Goal: Task Accomplishment & Management: Use online tool/utility

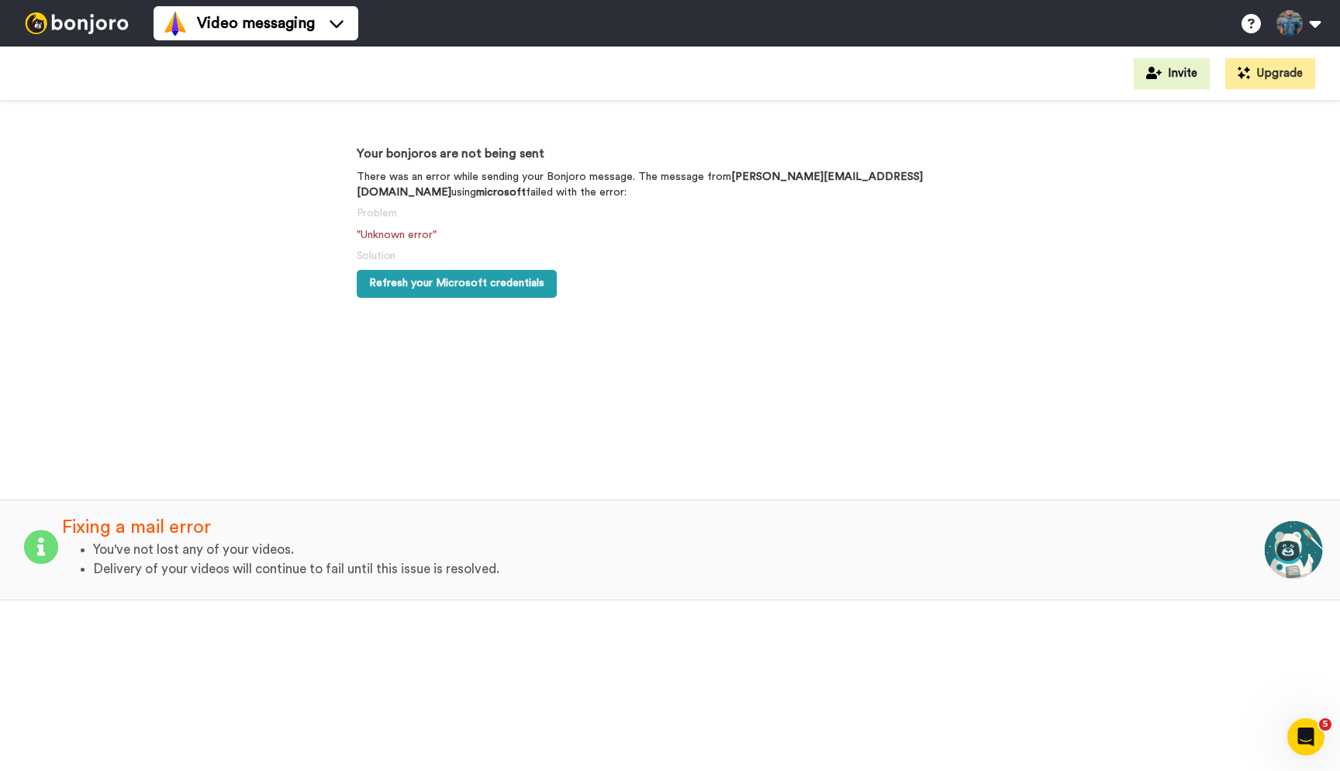
click at [449, 280] on span "Refresh your Microsoft credentials" at bounding box center [456, 283] width 175 height 11
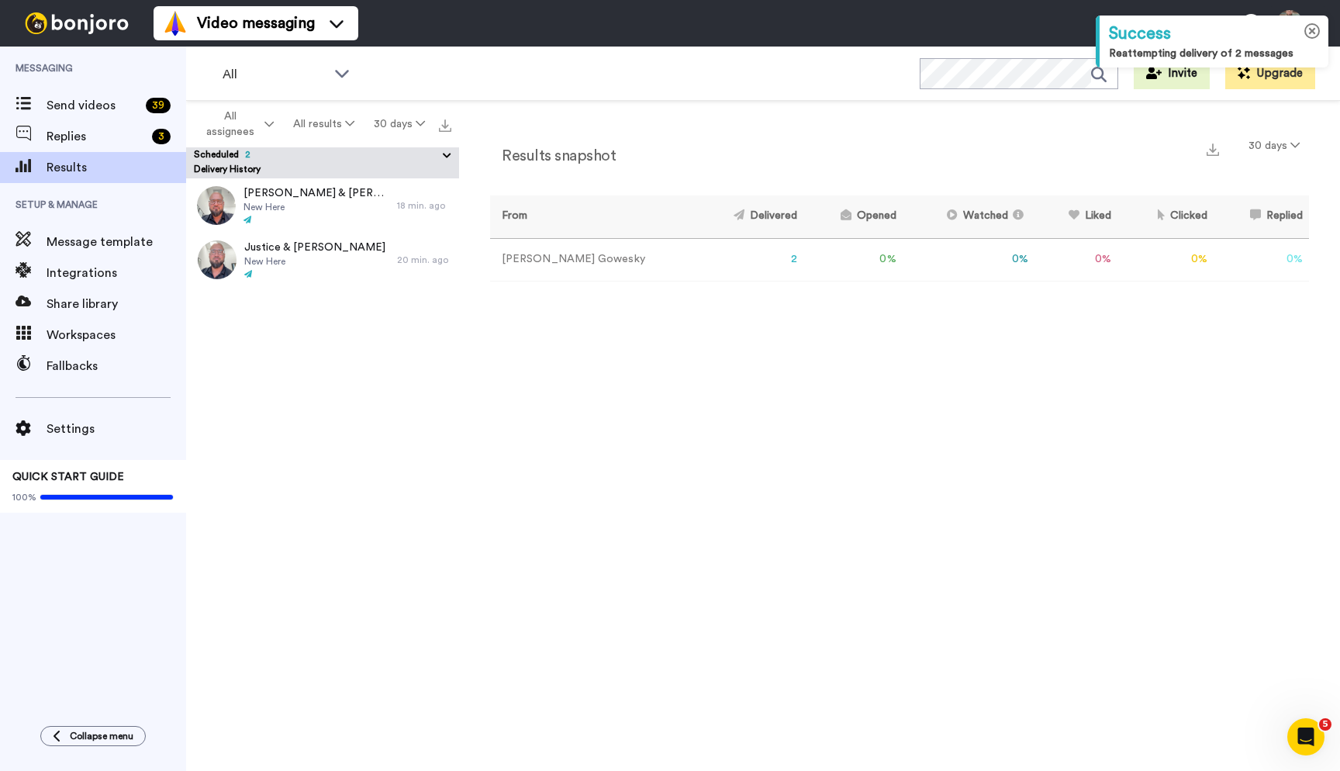
click at [1311, 36] on icon at bounding box center [1312, 31] width 16 height 16
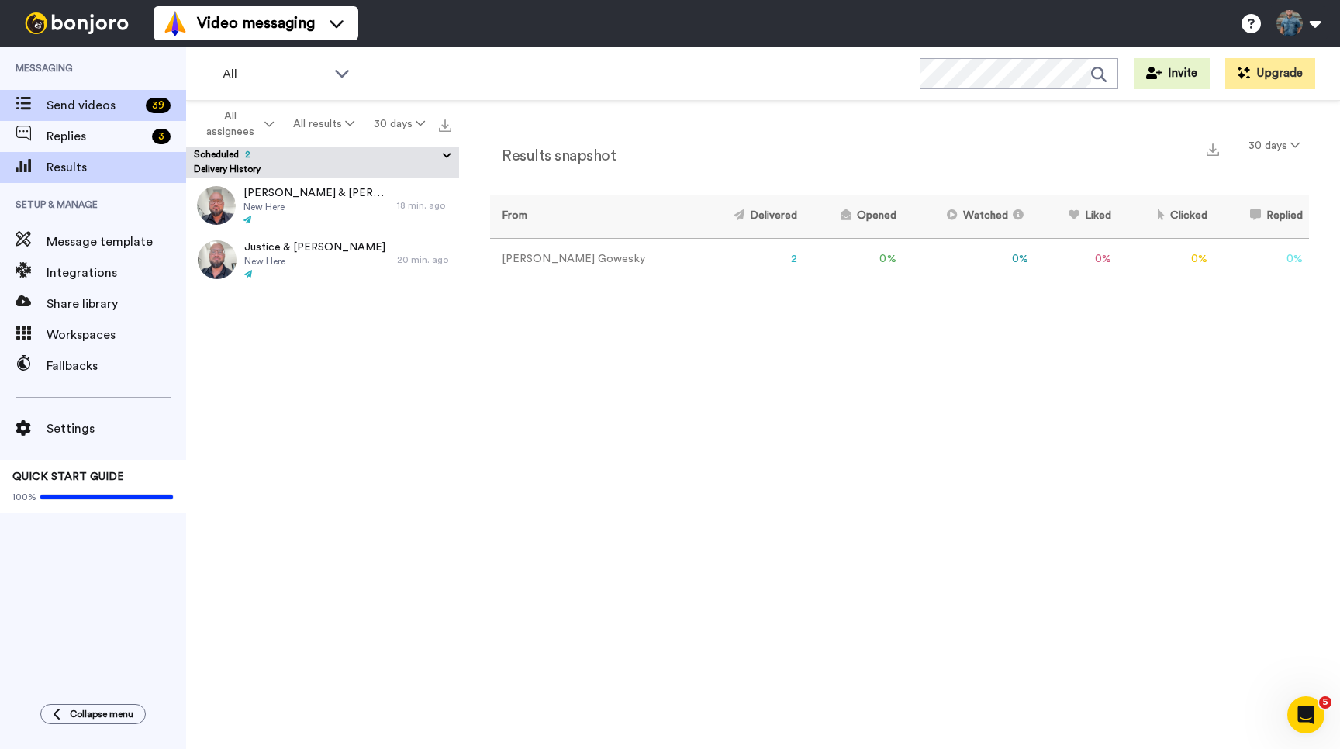
click at [61, 101] on span "Send videos" at bounding box center [93, 105] width 93 height 19
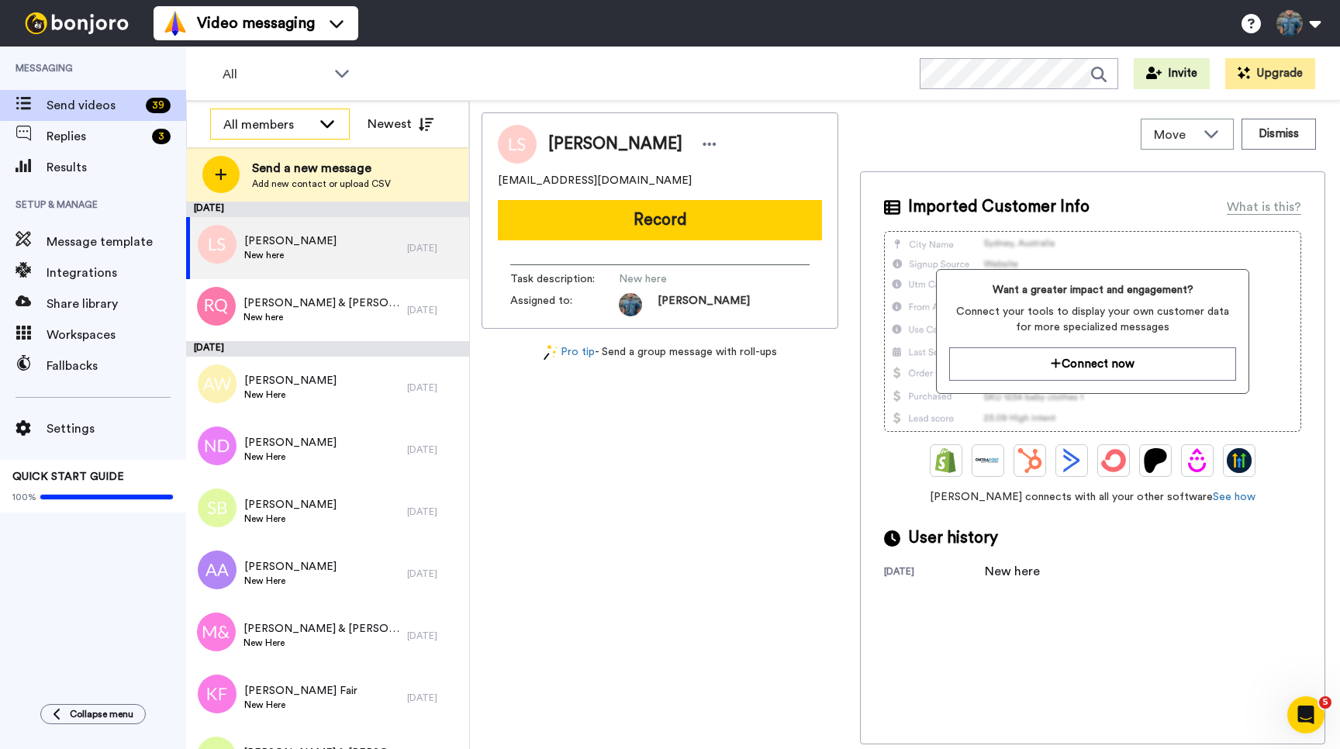
click at [281, 126] on div "All members" at bounding box center [267, 125] width 88 height 19
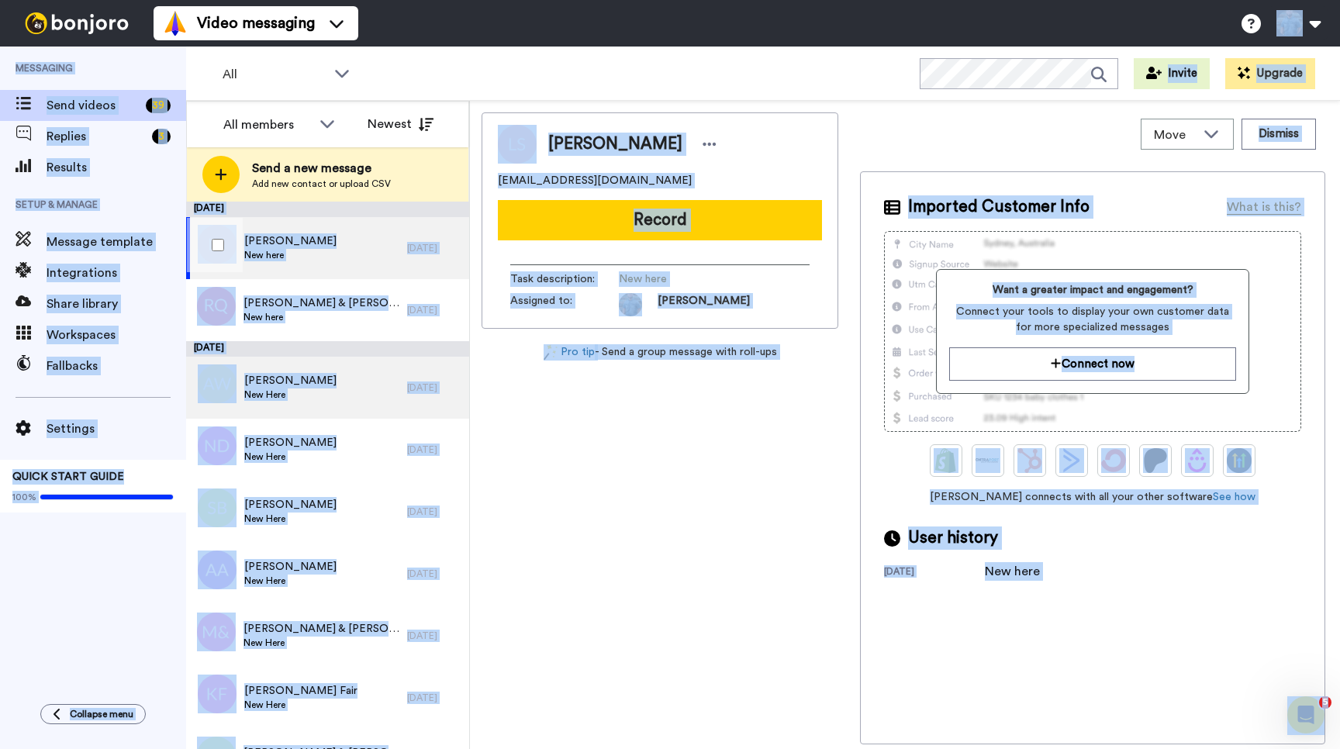
click at [442, 405] on div "Angela Wolfgang New Here 21 days ago" at bounding box center [327, 388] width 283 height 62
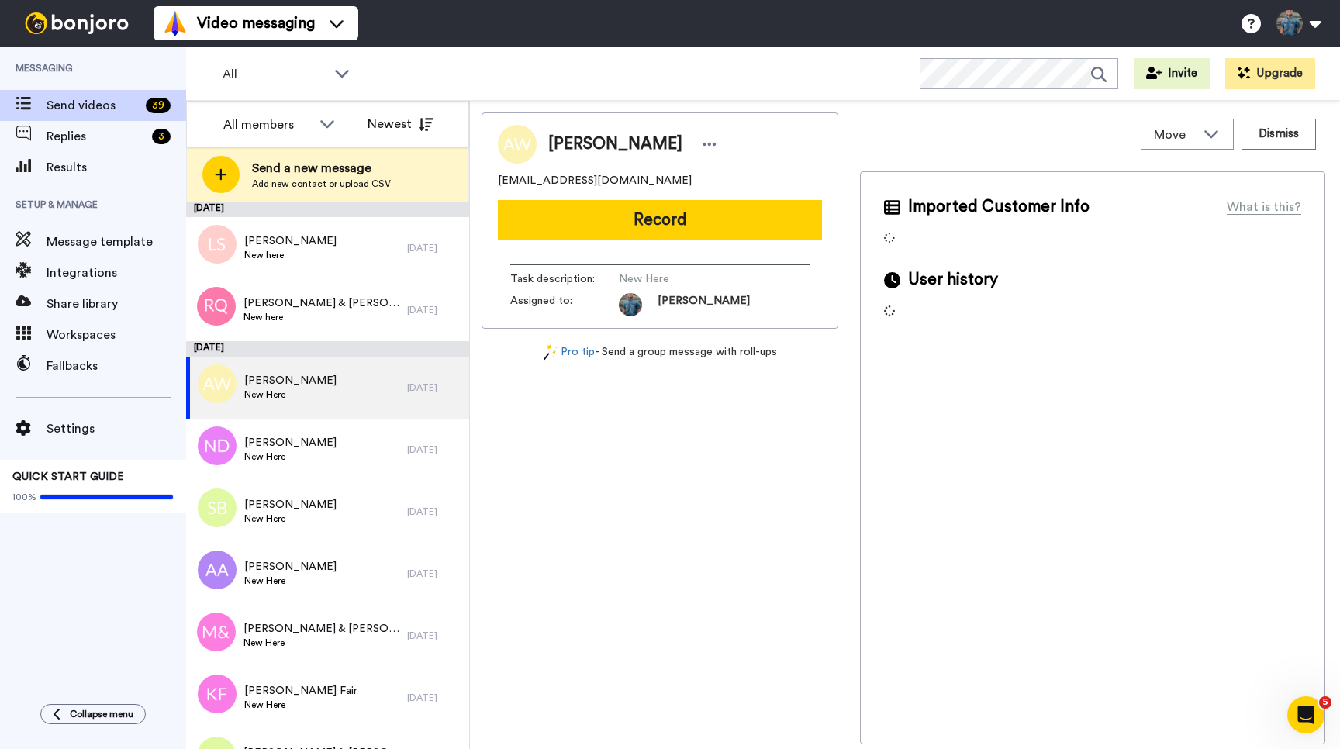
click at [517, 454] on div "Angela Wolfgang angiewolfgang@gmail.com Record Task description : New Here Assi…" at bounding box center [660, 428] width 357 height 632
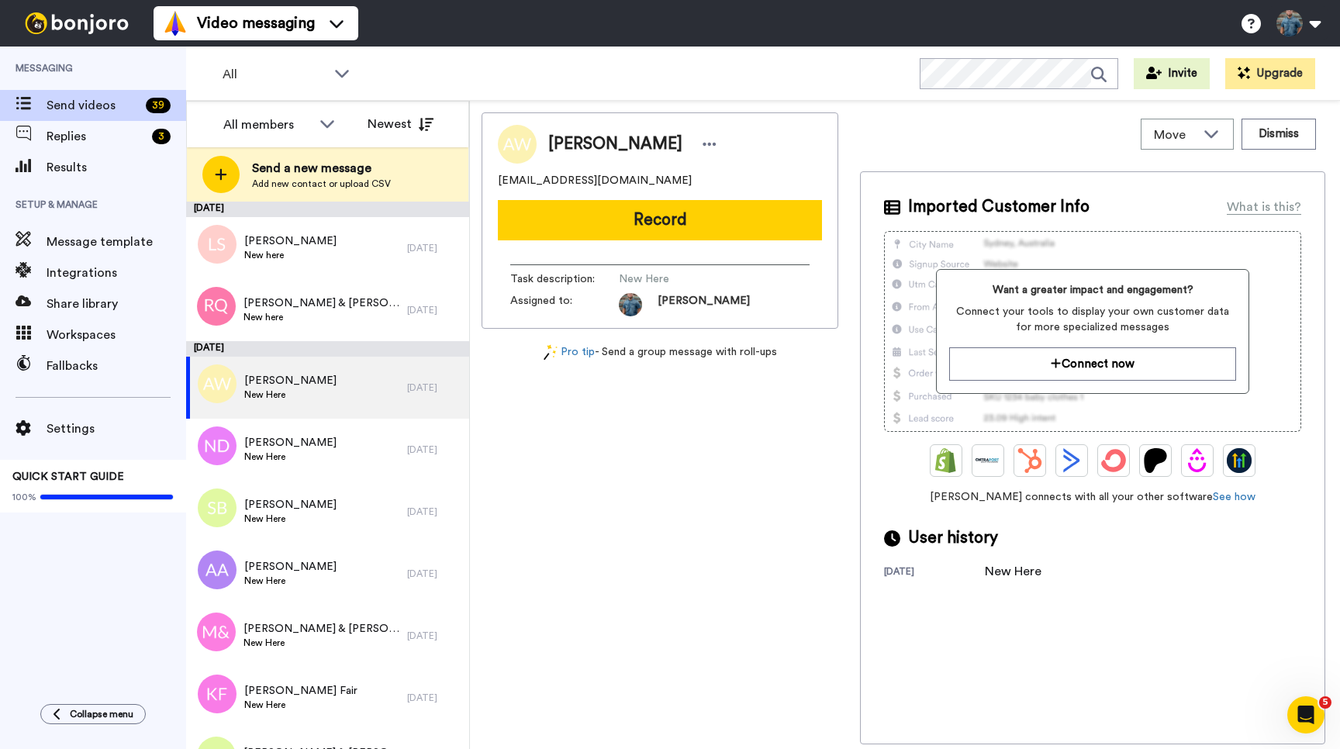
click at [584, 444] on div "Angela Wolfgang angiewolfgang@gmail.com Record Task description : New Here Assi…" at bounding box center [660, 428] width 357 height 632
click at [76, 589] on div "Messaging Send videos 39 Replies 3 Results Setup & Manage Message template Inte…" at bounding box center [93, 368] width 186 height 642
click at [526, 462] on div "Angela Wolfgang angiewolfgang@gmail.com Record Task description : New Here Assi…" at bounding box center [660, 428] width 357 height 632
click at [408, 85] on div "All Invite Upgrade" at bounding box center [763, 74] width 1154 height 54
click at [274, 72] on span "All" at bounding box center [275, 74] width 104 height 19
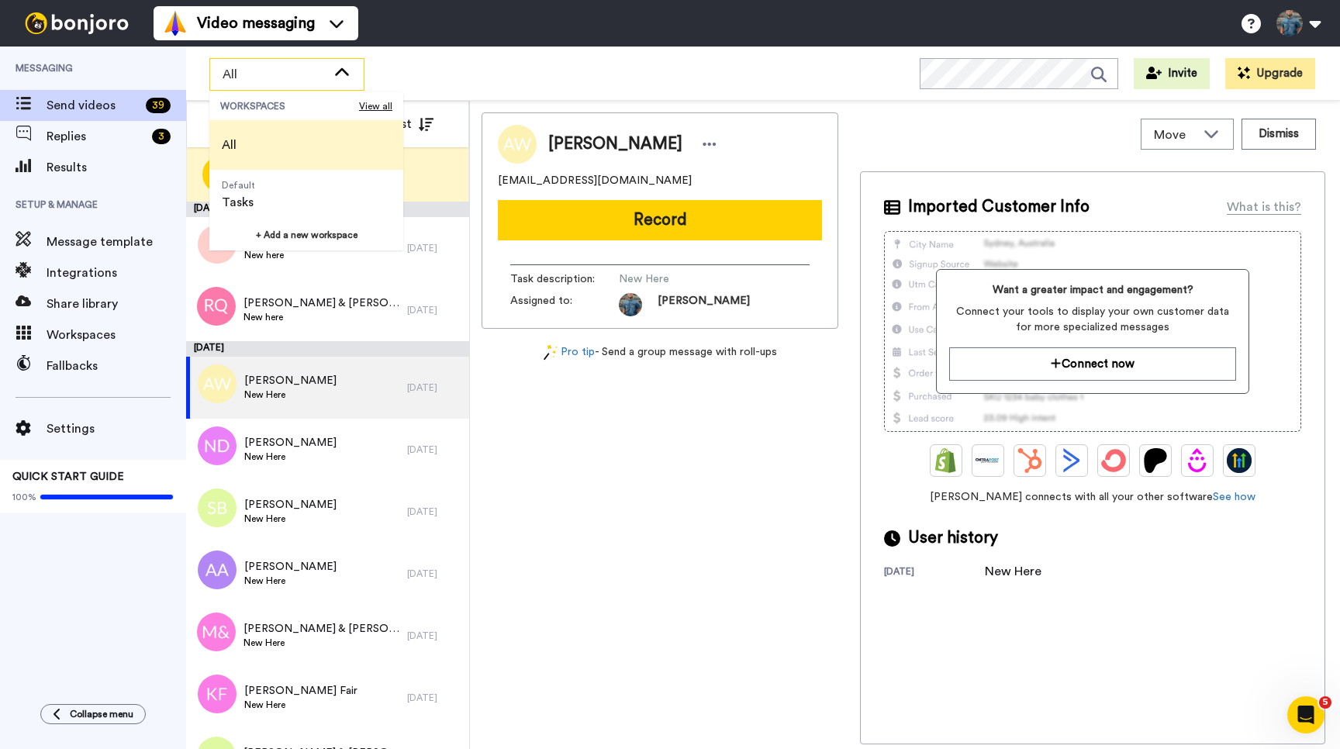
click at [275, 72] on span "All" at bounding box center [275, 74] width 104 height 19
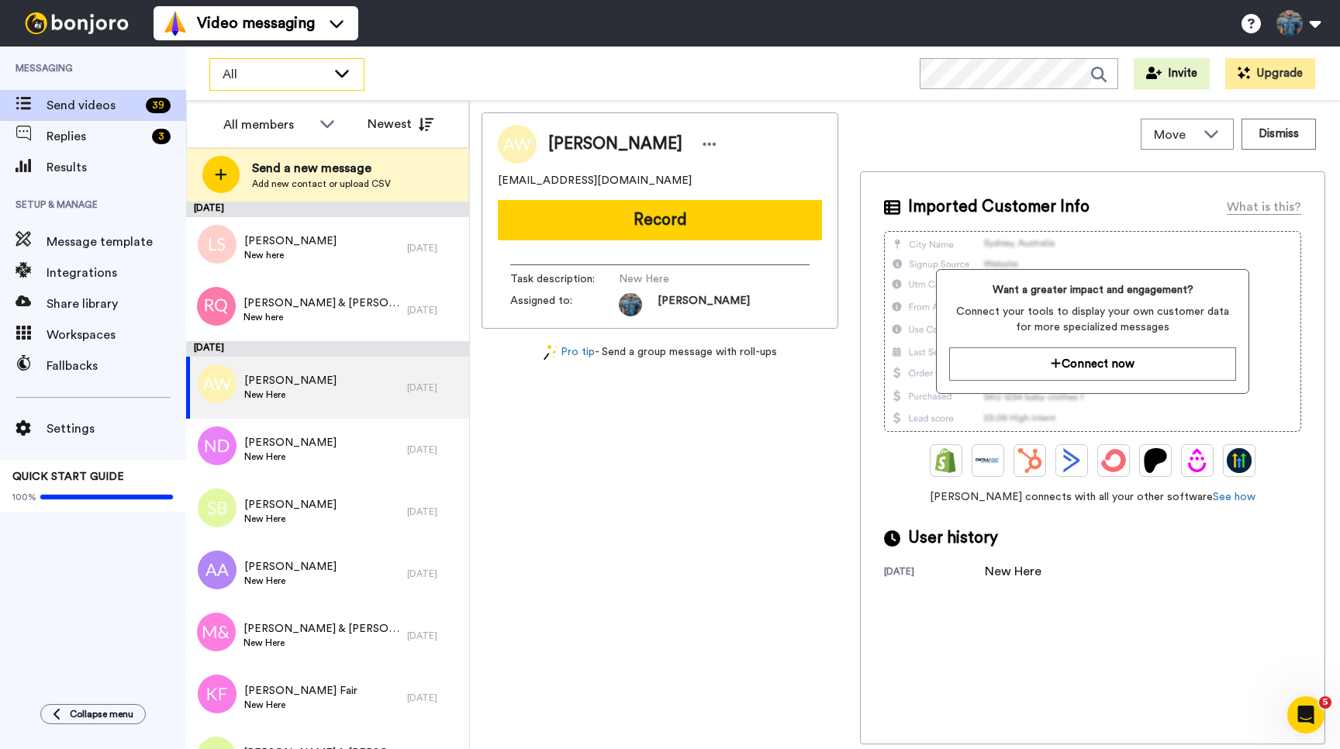
click at [331, 82] on div "All" at bounding box center [287, 74] width 154 height 31
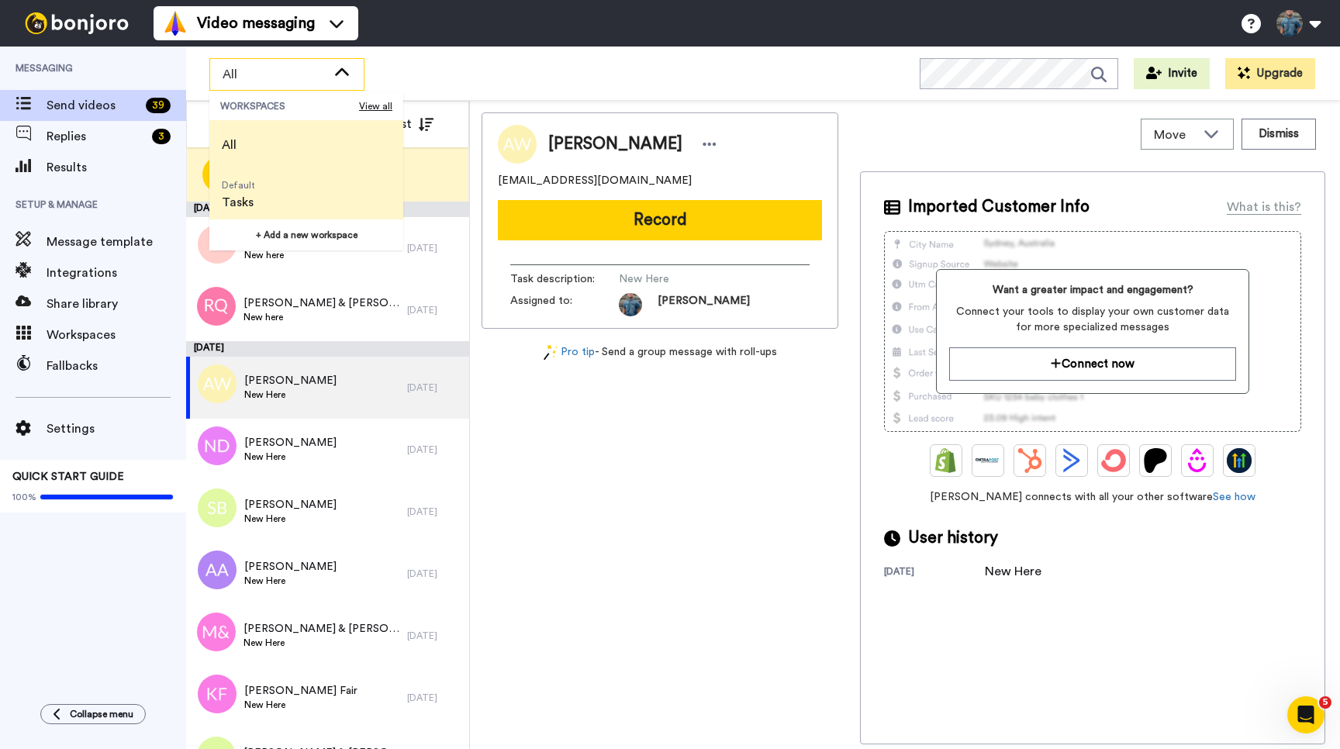
click at [255, 203] on span "Default Tasks" at bounding box center [238, 195] width 58 height 50
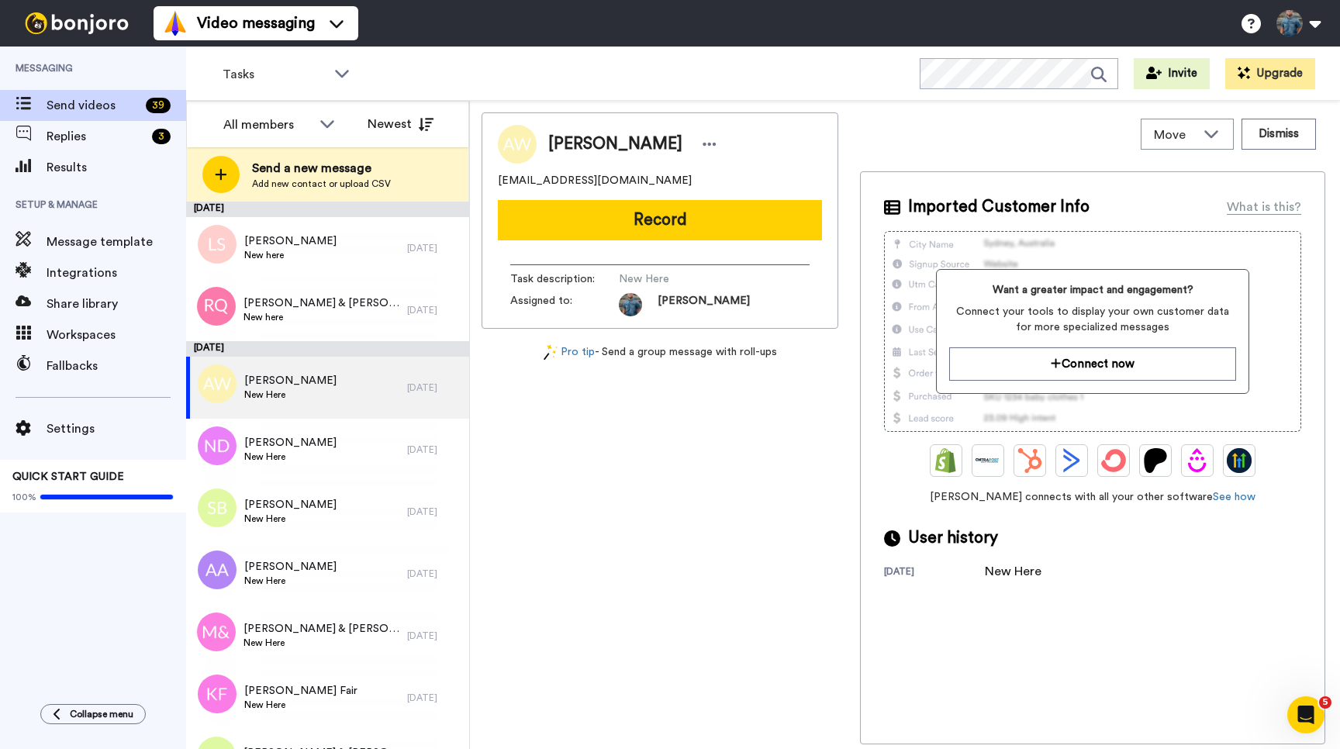
click at [549, 29] on div "Video messaging Switch to Video messaging Testimonials Settings Discover Help &…" at bounding box center [747, 23] width 1186 height 47
click at [106, 64] on span "Messaging" at bounding box center [93, 68] width 186 height 43
click at [24, 64] on span "Messaging" at bounding box center [93, 68] width 186 height 43
click at [720, 550] on div "Angela Wolfgang angiewolfgang@gmail.com Record Task description : New Here Assi…" at bounding box center [660, 428] width 357 height 632
click at [356, 411] on div "Angela Wolfgang New Here" at bounding box center [296, 388] width 221 height 62
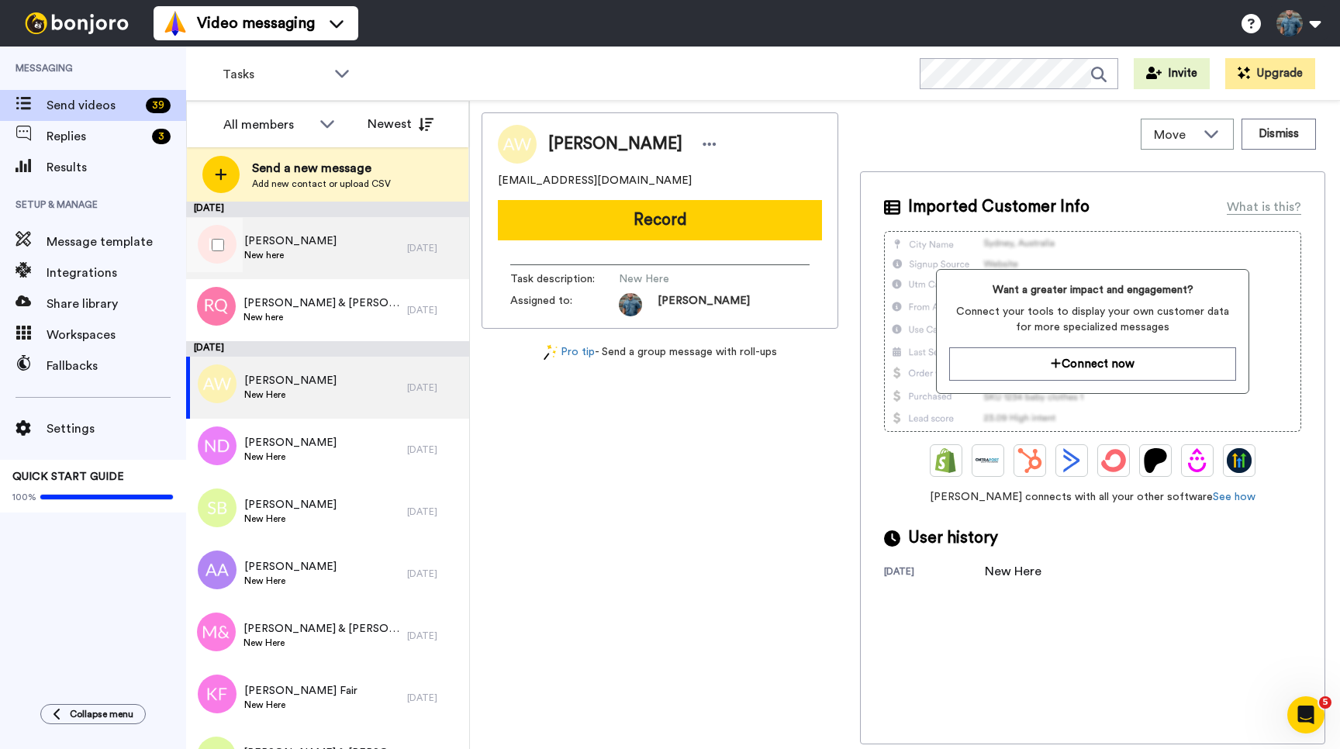
click at [295, 243] on span "Linda Siegel" at bounding box center [290, 241] width 92 height 16
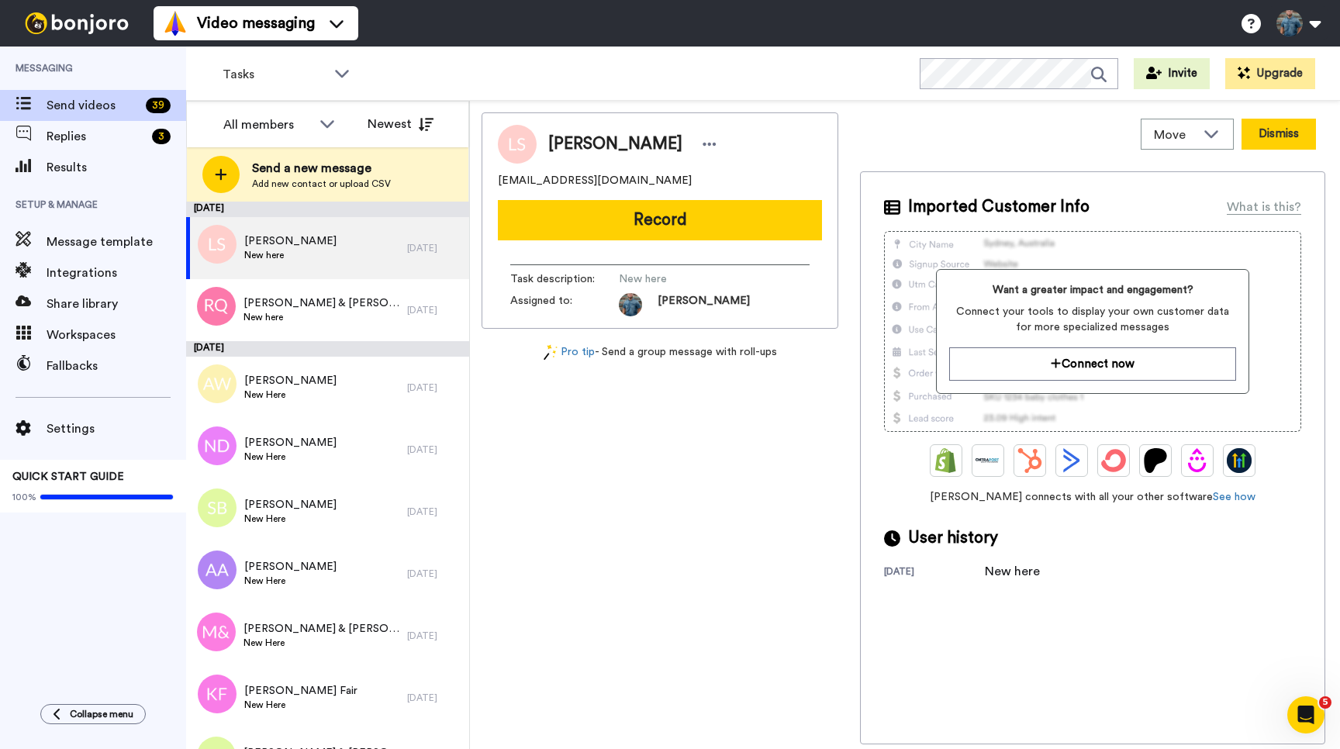
click at [1297, 121] on button "Dismiss" at bounding box center [1278, 134] width 74 height 31
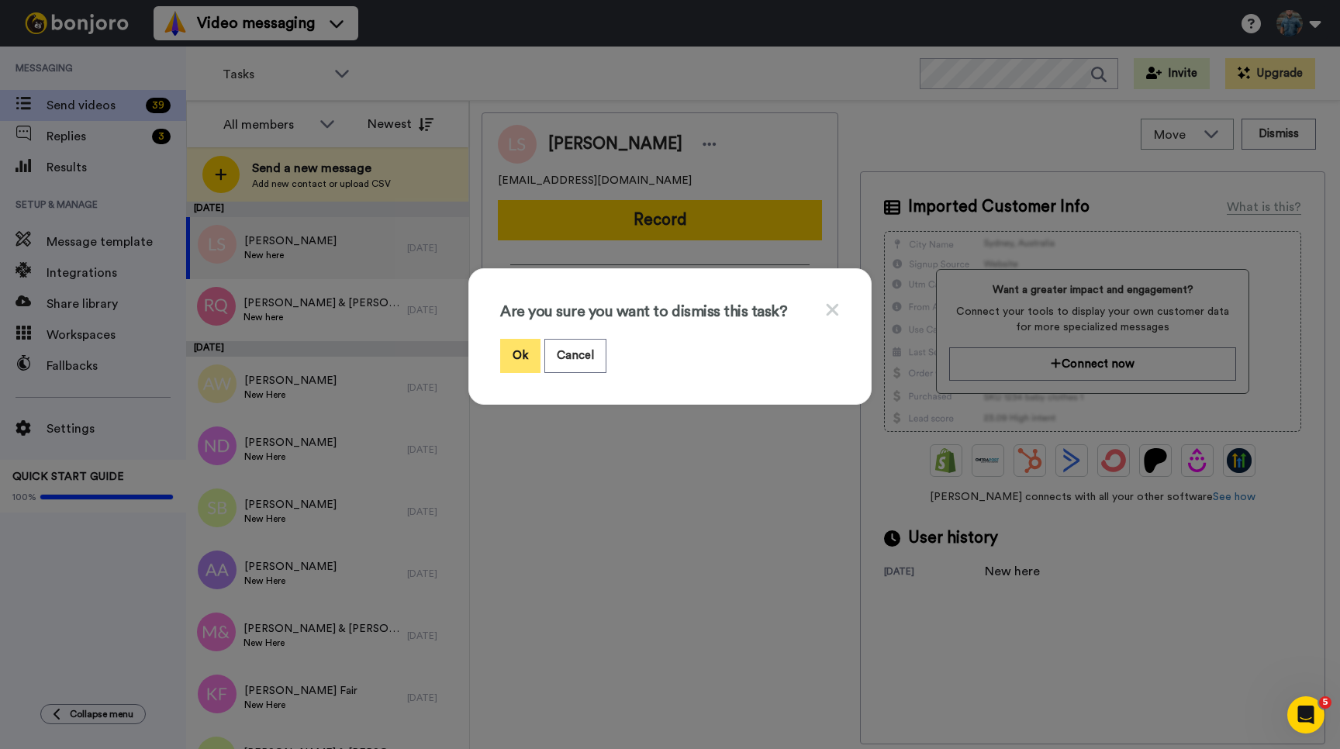
click at [527, 351] on button "Ok" at bounding box center [520, 355] width 40 height 33
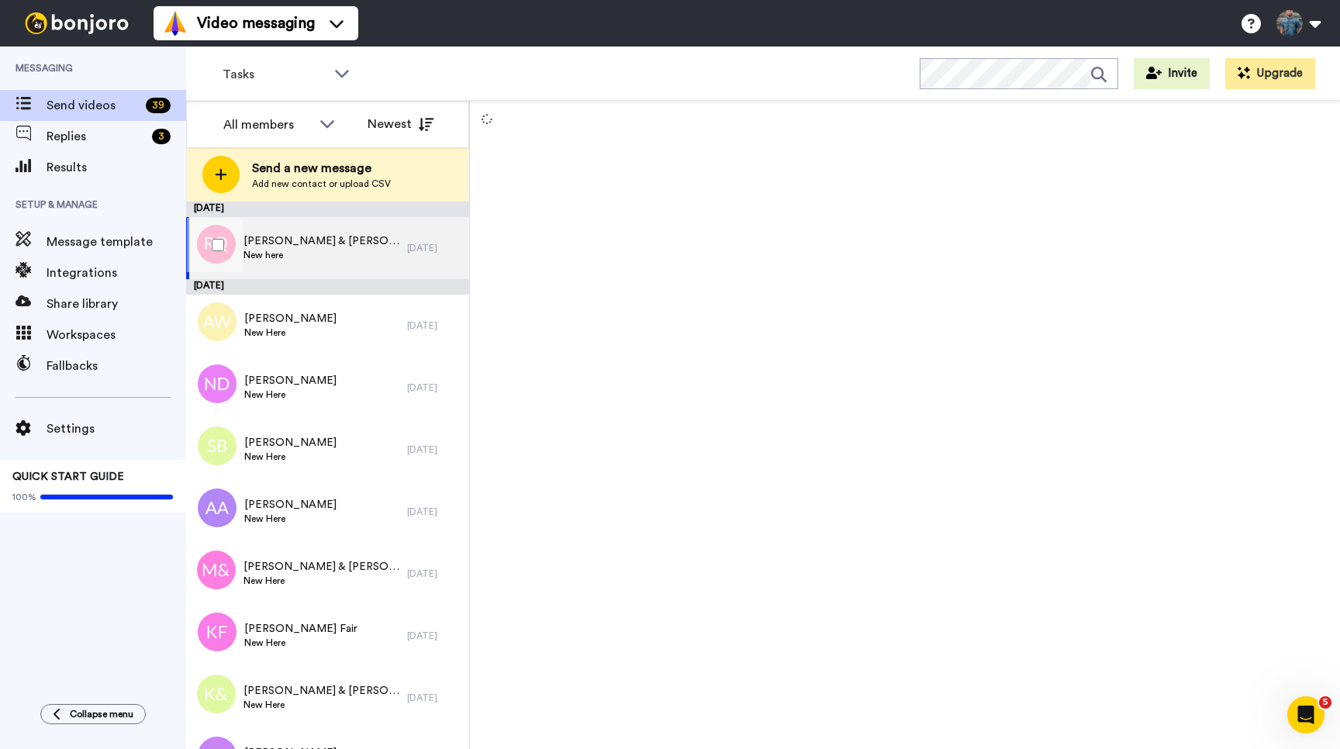
click at [322, 241] on span "Rafael Quteo & Sandra Zamora" at bounding box center [321, 241] width 156 height 16
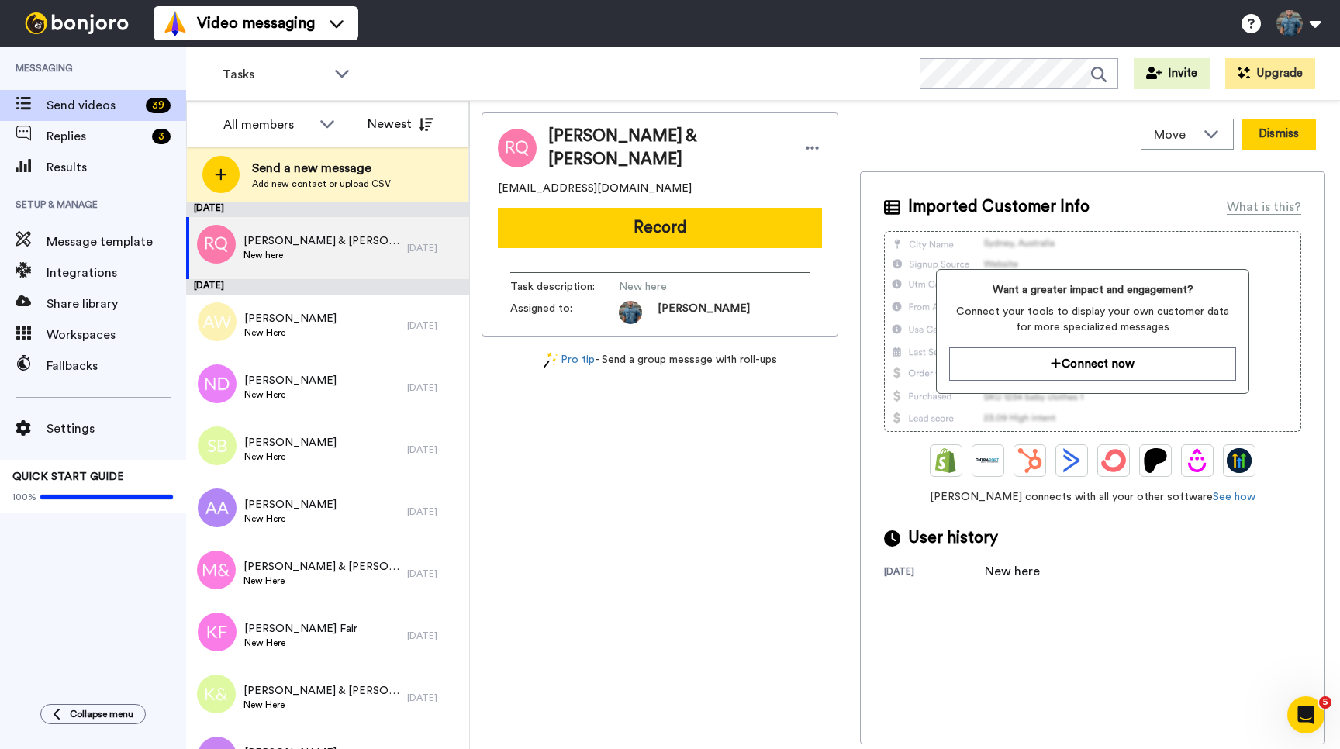
click at [1291, 127] on button "Dismiss" at bounding box center [1278, 134] width 74 height 31
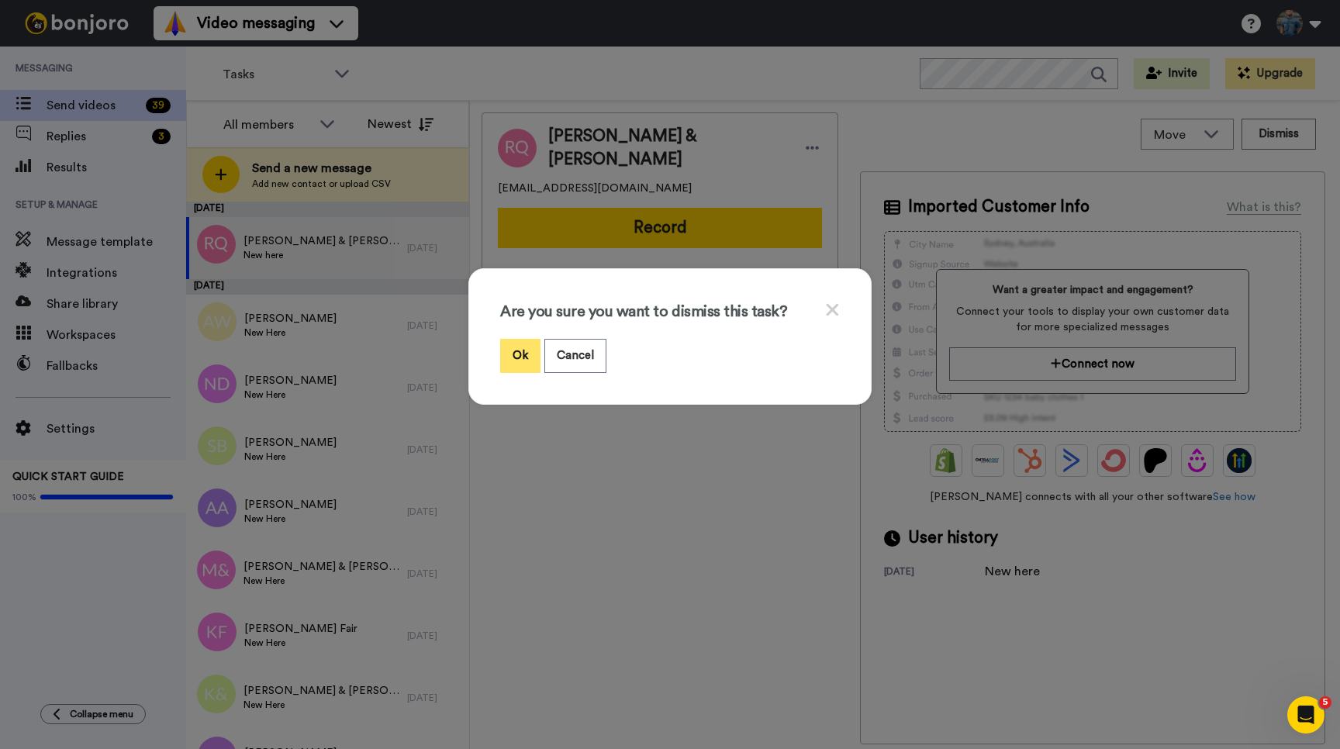
click at [516, 352] on button "Ok" at bounding box center [520, 355] width 40 height 33
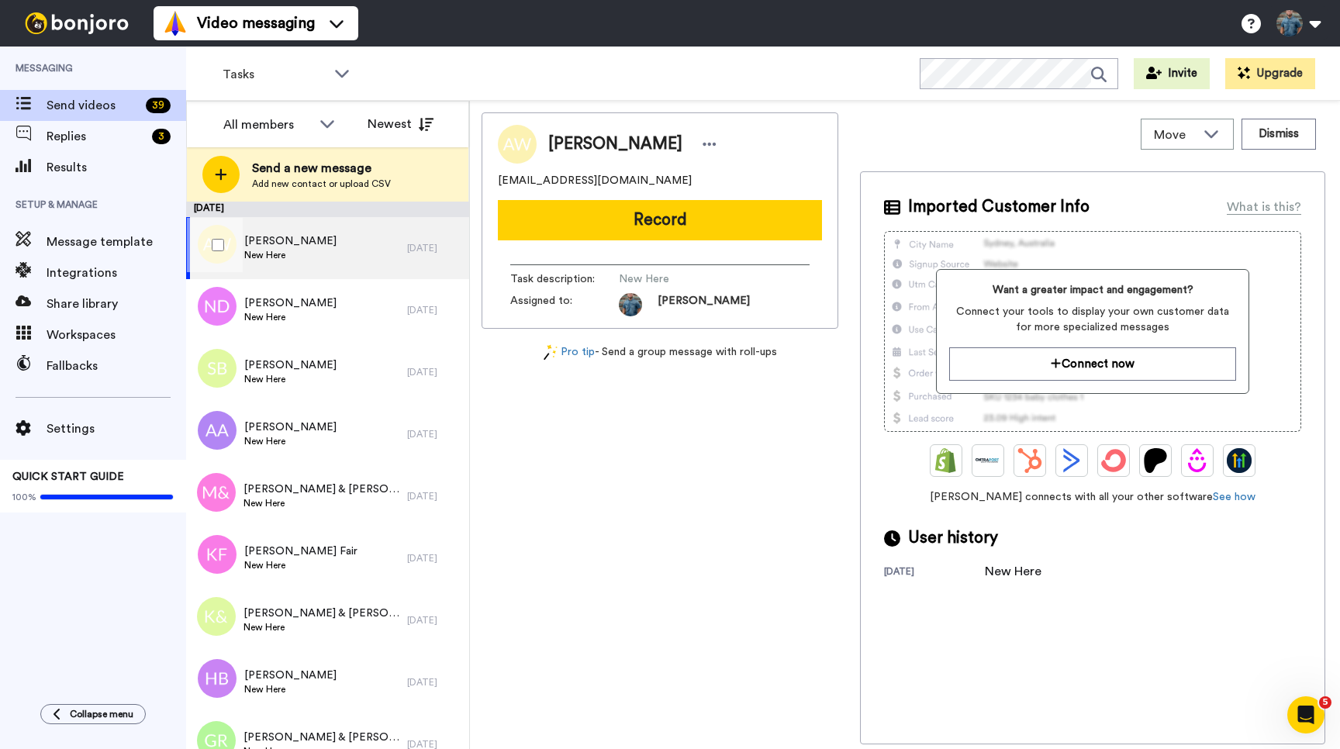
click at [318, 247] on span "Angela Wolfgang" at bounding box center [290, 241] width 92 height 16
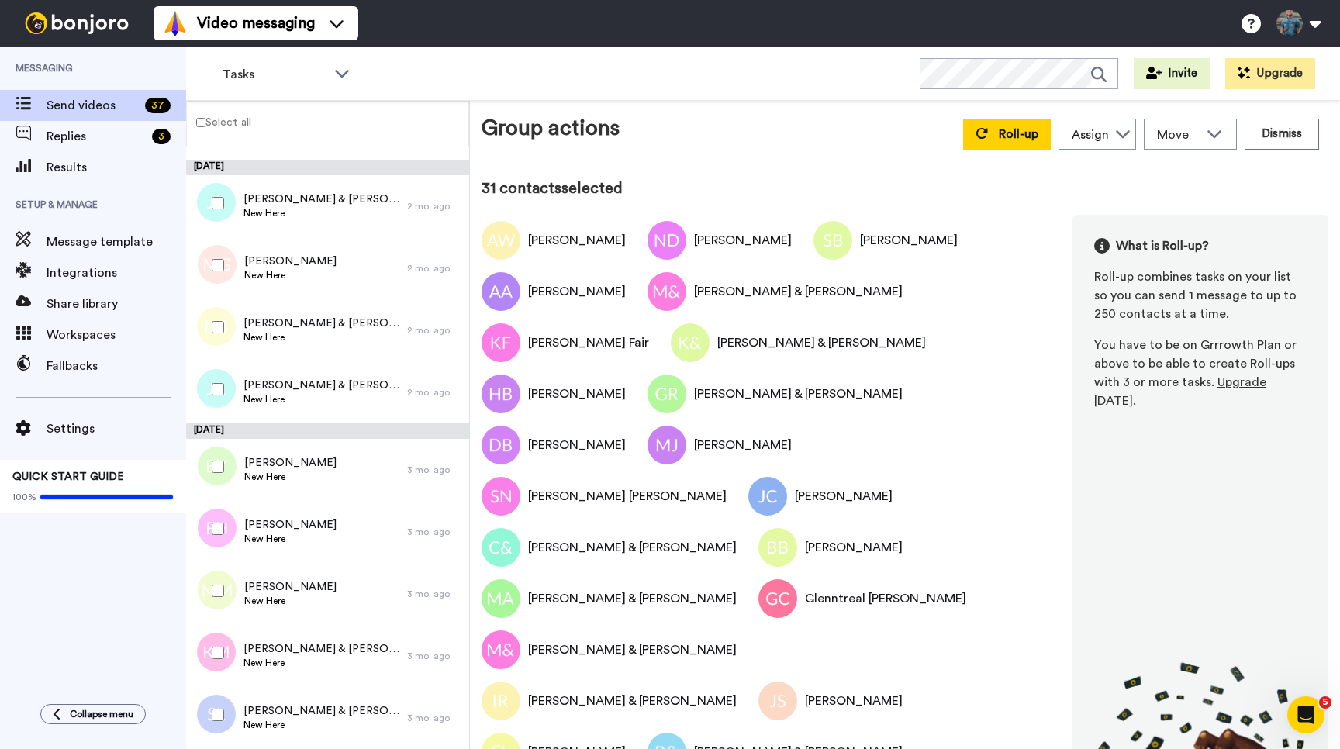
scroll to position [1880, 0]
click at [1272, 128] on button "Dismiss" at bounding box center [1282, 134] width 74 height 31
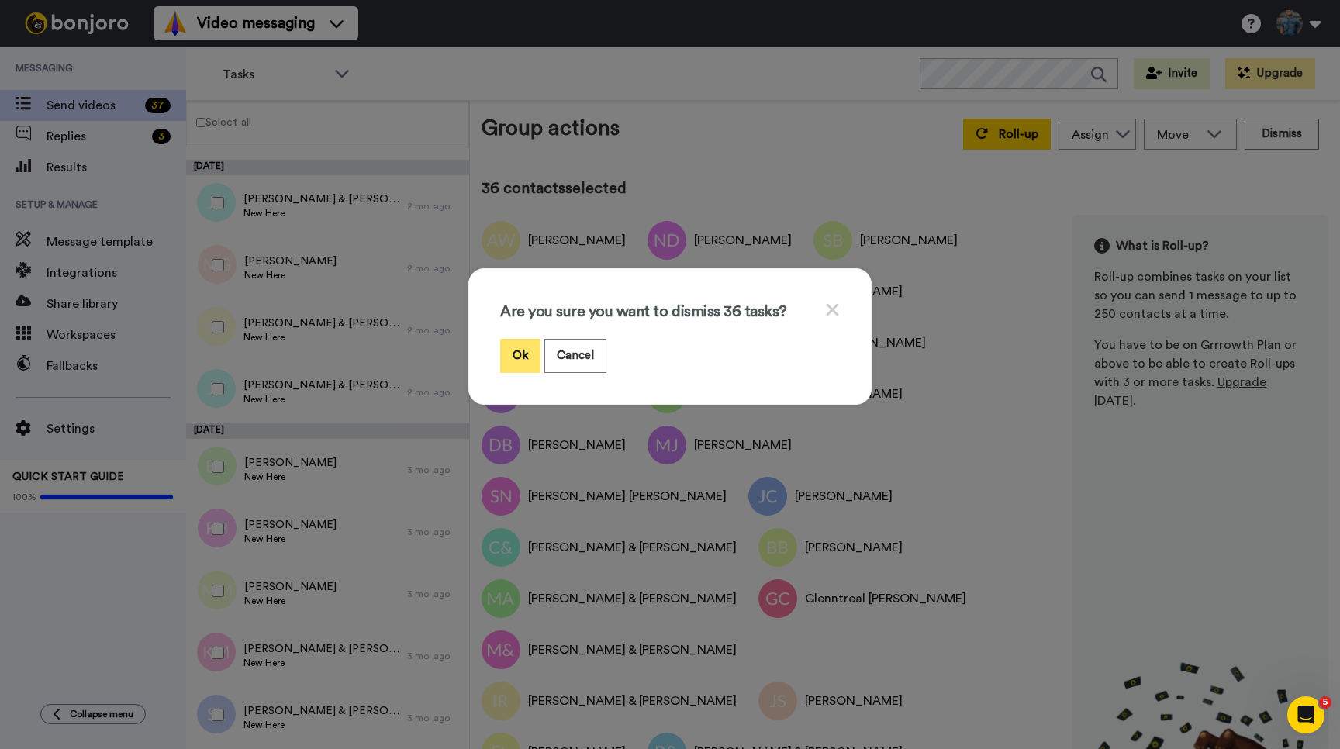
click at [530, 350] on button "Ok" at bounding box center [520, 355] width 40 height 33
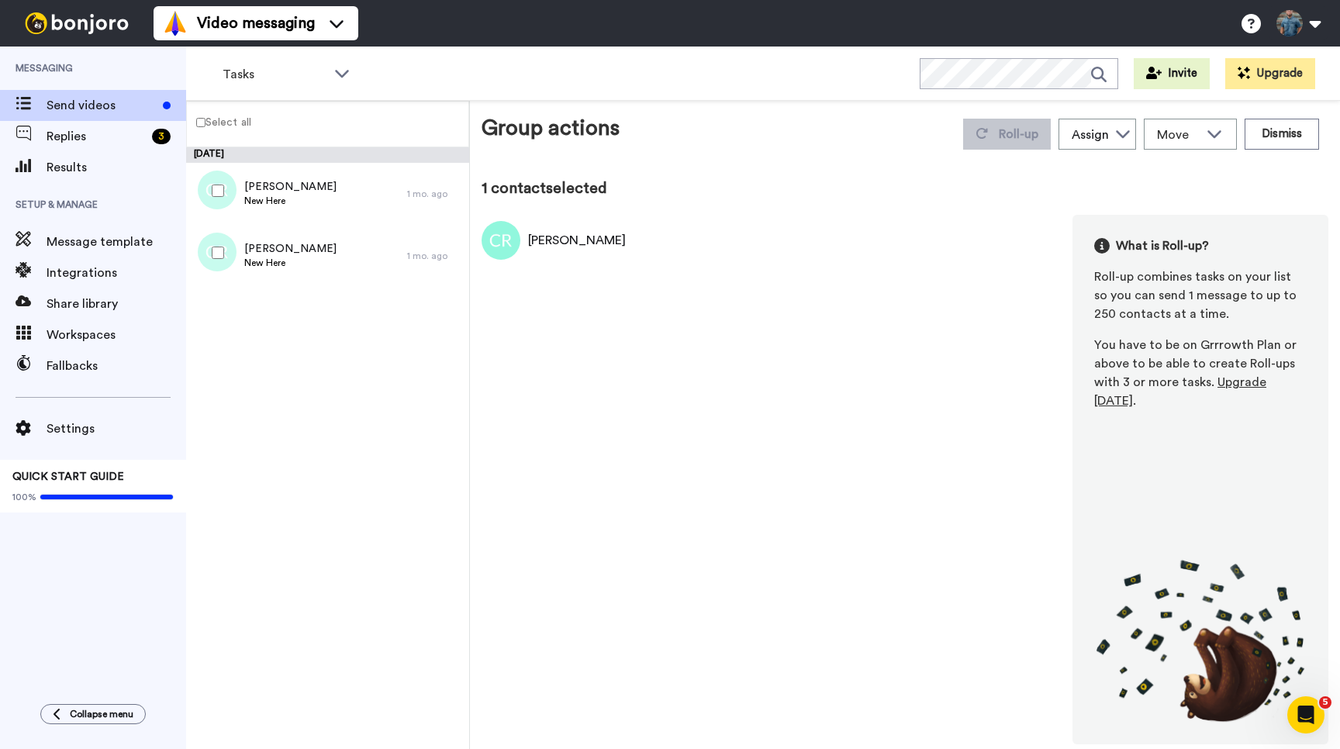
click at [371, 382] on div "July 7 Charlie Ritchie New Here 1 mo. ago Charlie Ritchie New Here 1 mo. ago" at bounding box center [327, 448] width 283 height 602
click at [648, 440] on div "Charlie Ritchie What is Roll-up? Roll-up combines tasks on your list so you can…" at bounding box center [905, 480] width 847 height 530
